Goal: Transaction & Acquisition: Purchase product/service

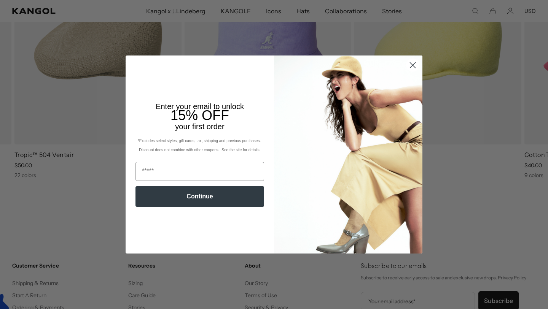
scroll to position [0, 157]
